Goal: Communication & Community: Participate in discussion

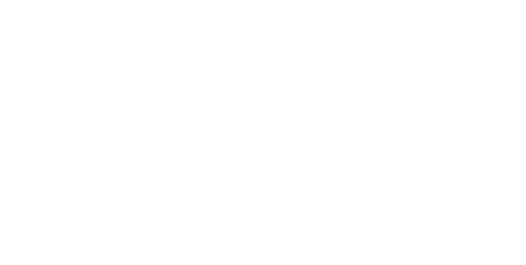
click at [370, 246] on div at bounding box center [264, 242] width 211 height 9
click at [462, 248] on button "Send" at bounding box center [446, 241] width 32 height 12
click at [109, 76] on button "Collaborate" at bounding box center [70, 72] width 78 height 21
click at [370, 246] on div at bounding box center [264, 242] width 211 height 9
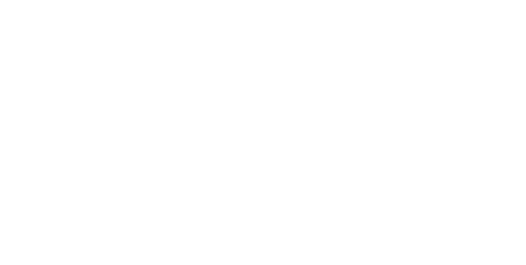
click at [462, 248] on button "Send" at bounding box center [446, 241] width 32 height 12
click at [370, 246] on div at bounding box center [264, 242] width 211 height 9
click at [462, 248] on button "Send" at bounding box center [446, 241] width 32 height 12
click at [440, 45] on button "Close" at bounding box center [425, 45] width 30 height 13
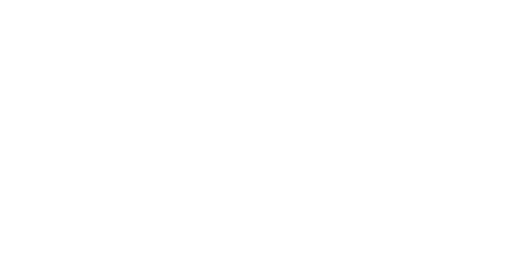
click at [109, 78] on button "Collaborate" at bounding box center [70, 72] width 78 height 21
click at [440, 46] on button "Close" at bounding box center [425, 45] width 30 height 13
click at [109, 79] on button "Collaborate" at bounding box center [70, 72] width 78 height 21
click at [109, 46] on button "Order details" at bounding box center [70, 51] width 78 height 21
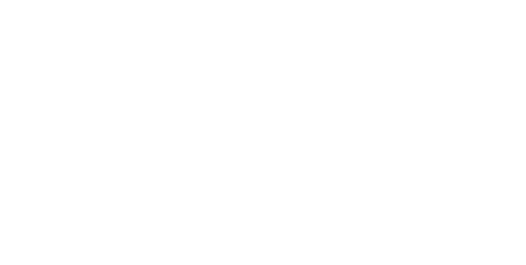
click at [86, 72] on div "Collaborate" at bounding box center [69, 71] width 32 height 7
